Goal: Information Seeking & Learning: Learn about a topic

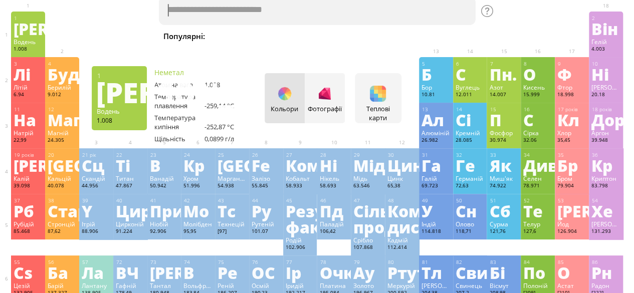
scroll to position [50, 0]
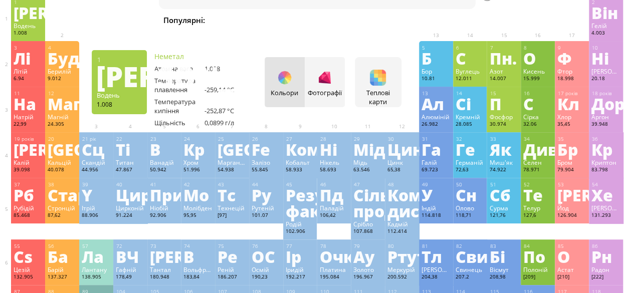
click at [23, 25] on font "Водень" at bounding box center [25, 26] width 22 height 8
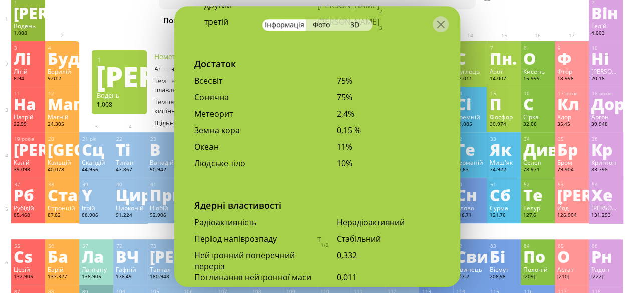
scroll to position [2105, 0]
click at [440, 17] on div at bounding box center [441, 24] width 16 height 16
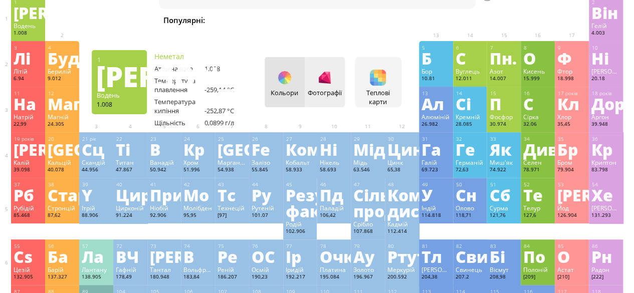
click at [333, 84] on div at bounding box center [325, 78] width 16 height 16
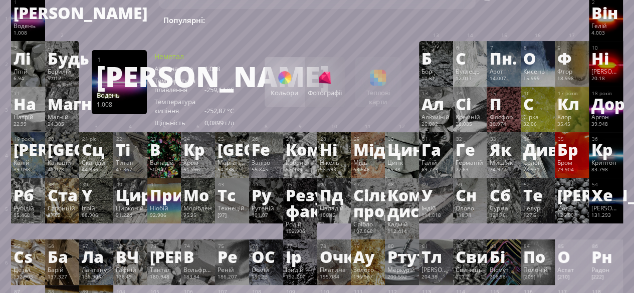
click at [284, 86] on div "Кольори" at bounding box center [285, 82] width 40 height 50
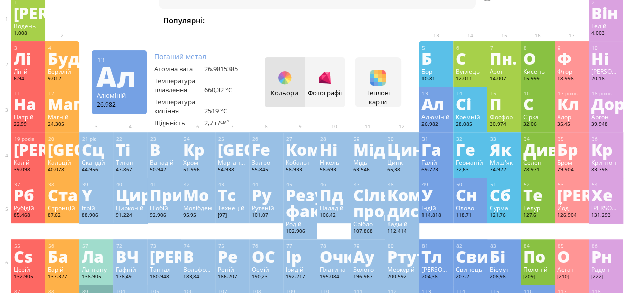
click at [427, 119] on font "Алюміній" at bounding box center [436, 117] width 28 height 8
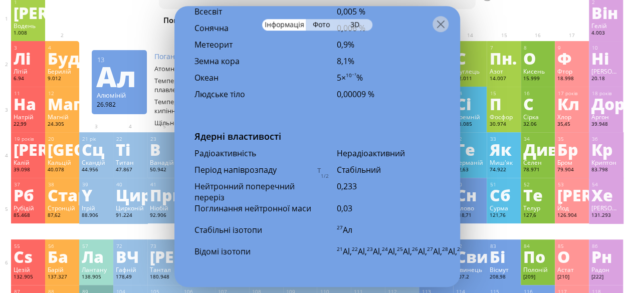
scroll to position [2156, 0]
click at [435, 25] on div at bounding box center [441, 24] width 16 height 16
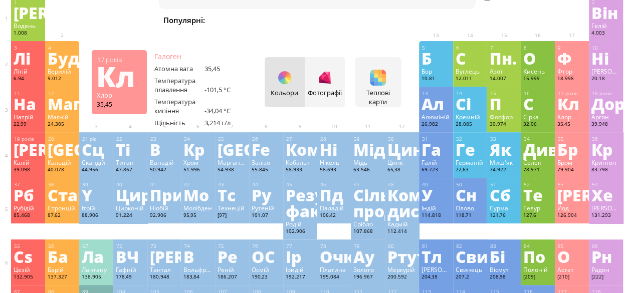
click at [571, 116] on font "Хлор" at bounding box center [564, 117] width 14 height 8
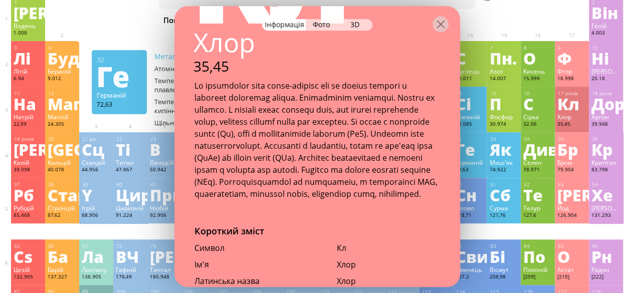
scroll to position [0, 0]
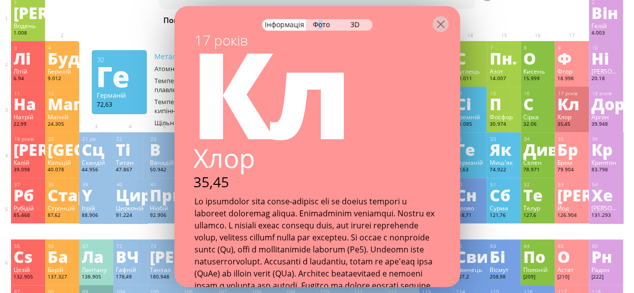
click at [320, 27] on font "Фото" at bounding box center [321, 25] width 17 height 10
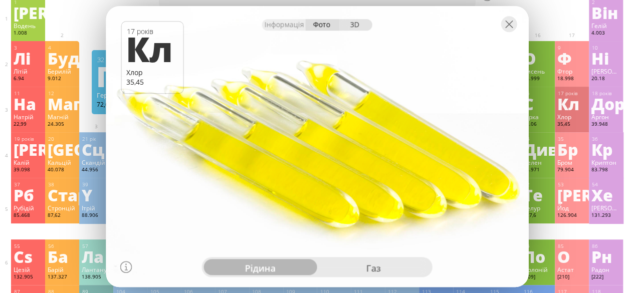
click at [355, 23] on font "3D" at bounding box center [354, 25] width 9 height 10
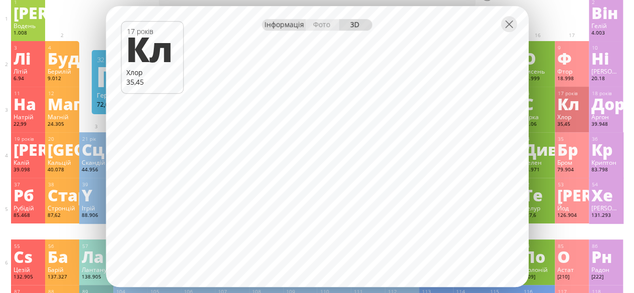
click at [293, 26] on font "Інформація" at bounding box center [285, 25] width 40 height 10
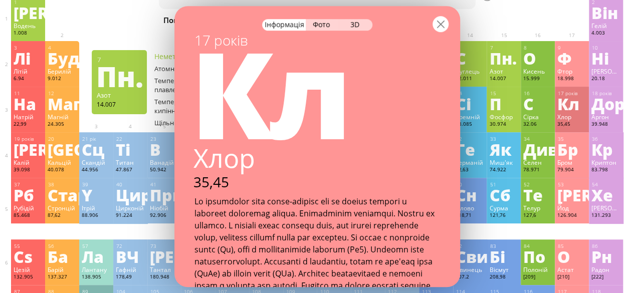
click at [440, 23] on div at bounding box center [441, 24] width 16 height 16
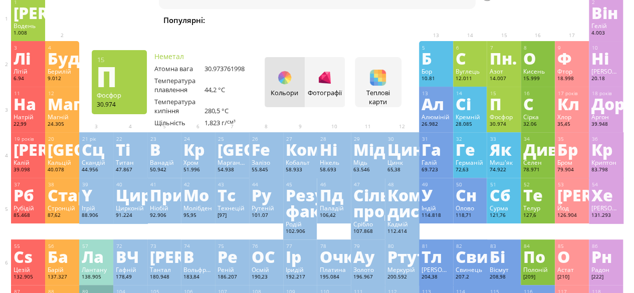
click at [501, 107] on font "П" at bounding box center [495, 103] width 12 height 23
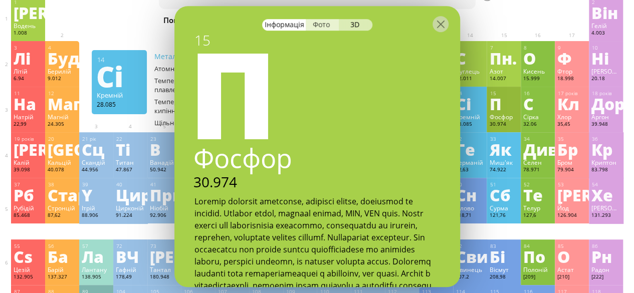
click at [323, 24] on font "Фото" at bounding box center [321, 25] width 17 height 10
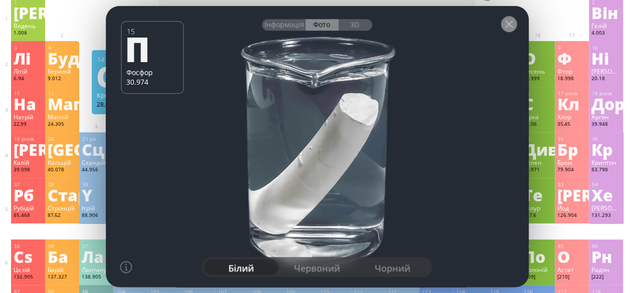
click at [510, 25] on div at bounding box center [509, 24] width 16 height 16
